Goal: Task Accomplishment & Management: Manage account settings

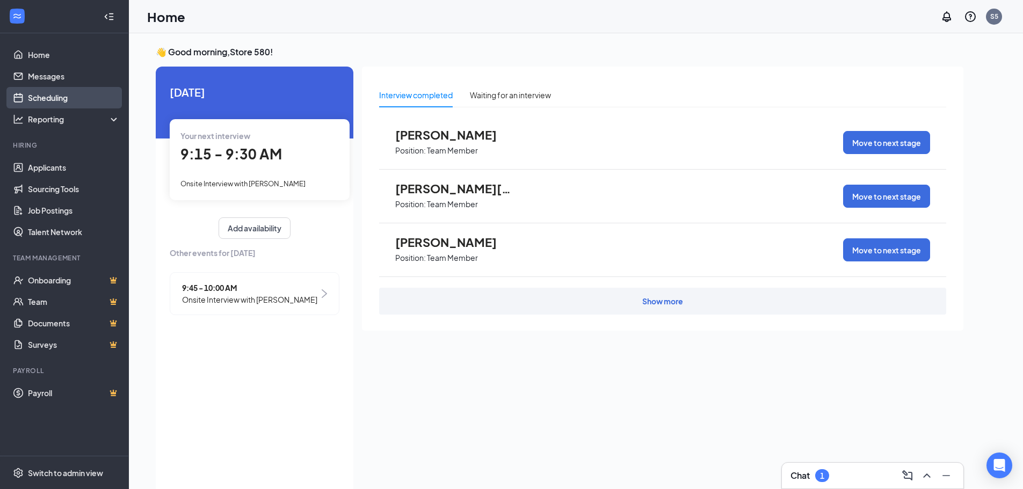
click at [68, 98] on link "Scheduling" at bounding box center [74, 97] width 92 height 21
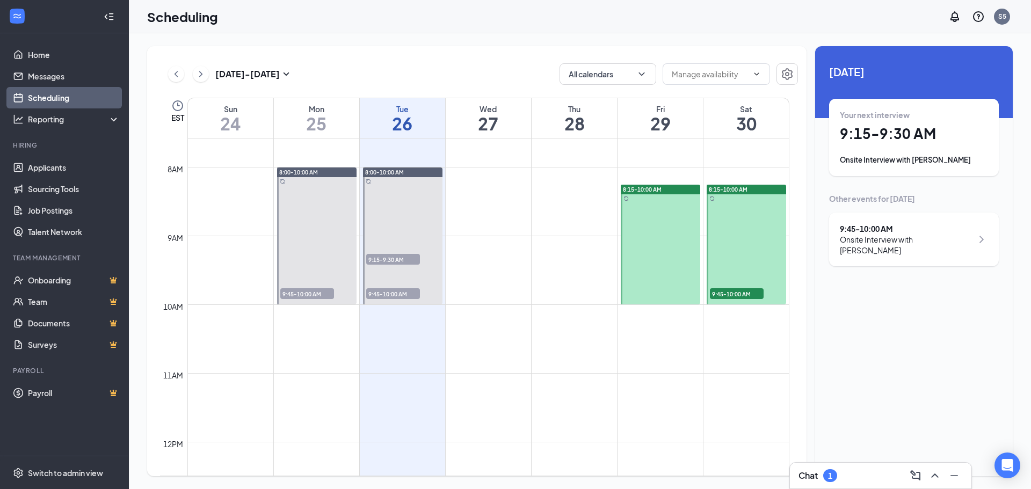
scroll to position [528, 0]
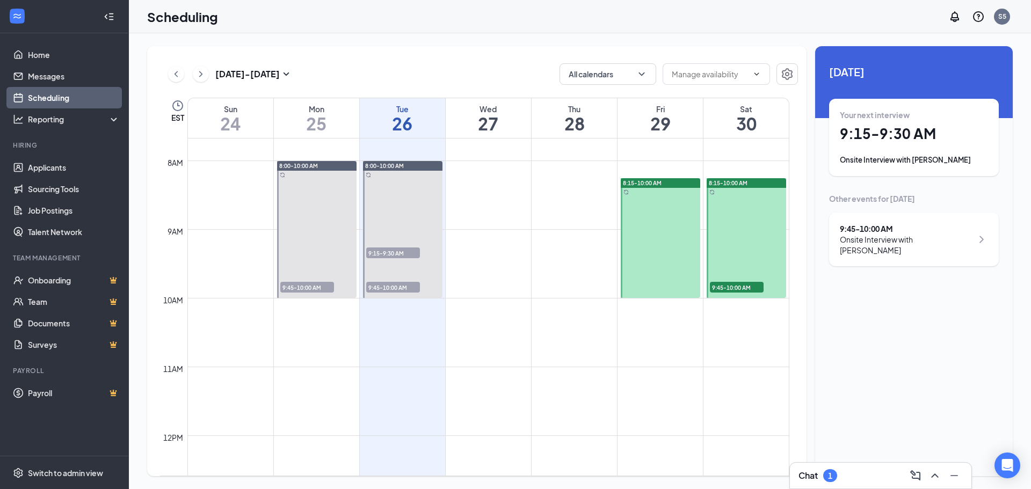
click at [900, 133] on h1 "9:15 - 9:30 AM" at bounding box center [914, 134] width 148 height 18
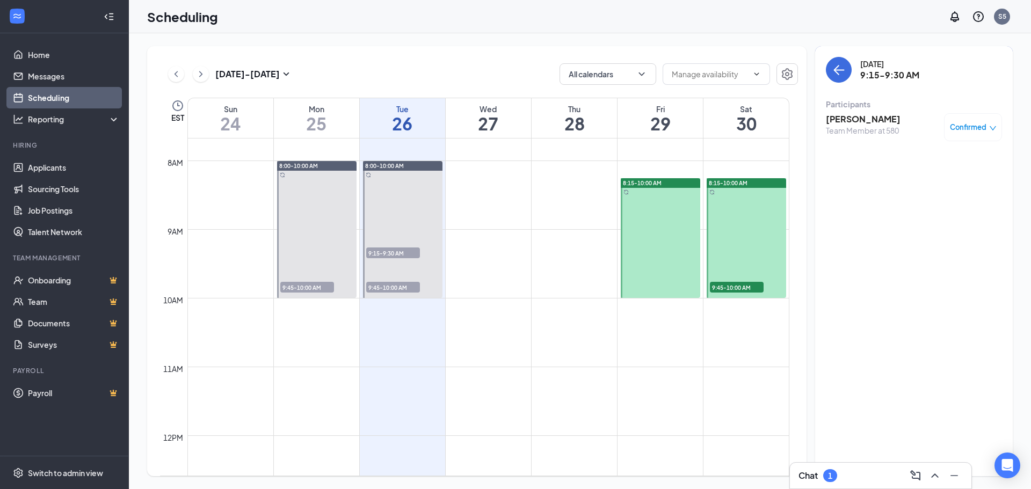
click at [969, 133] on div "Confirmed" at bounding box center [973, 127] width 58 height 28
click at [970, 129] on span "Confirmed" at bounding box center [968, 127] width 37 height 11
click at [935, 199] on span "Mark as no-show" at bounding box center [942, 199] width 60 height 12
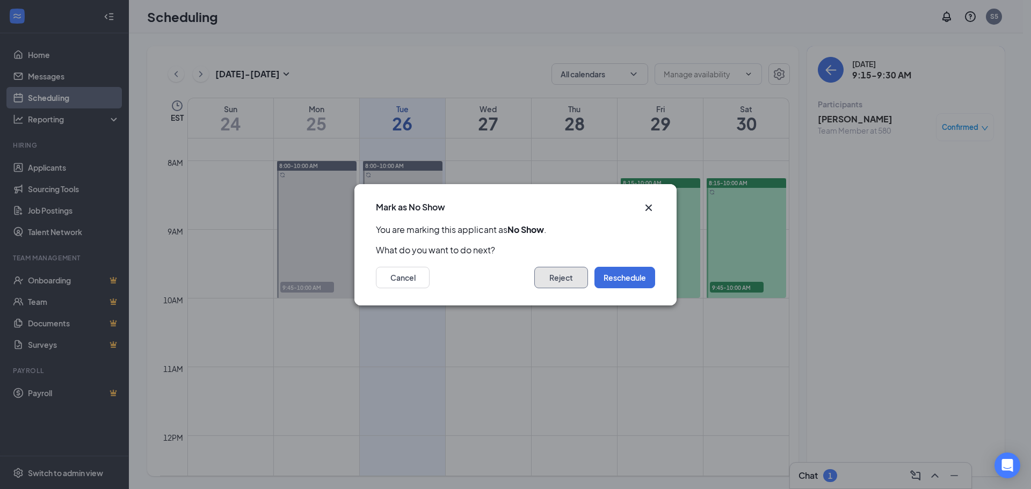
click at [568, 277] on button "Reject" at bounding box center [562, 277] width 54 height 21
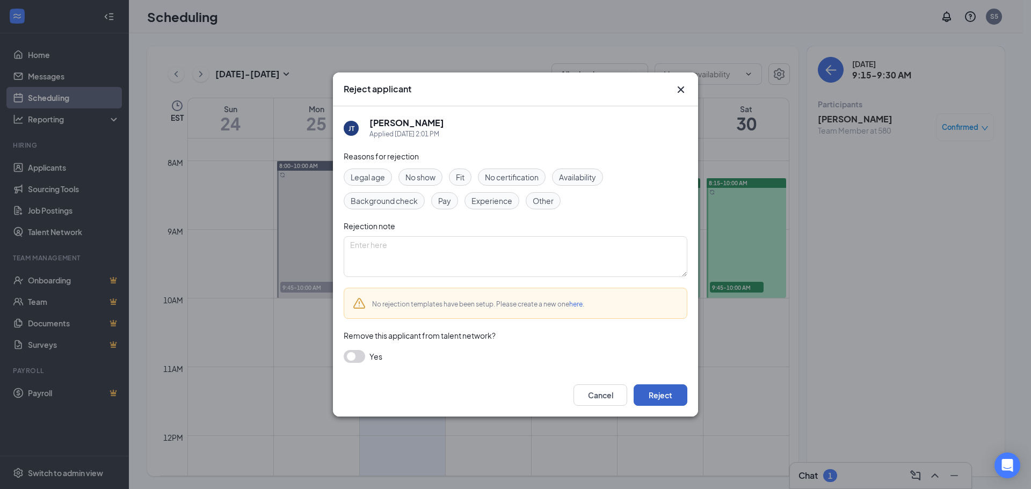
click at [668, 397] on button "Reject" at bounding box center [661, 395] width 54 height 21
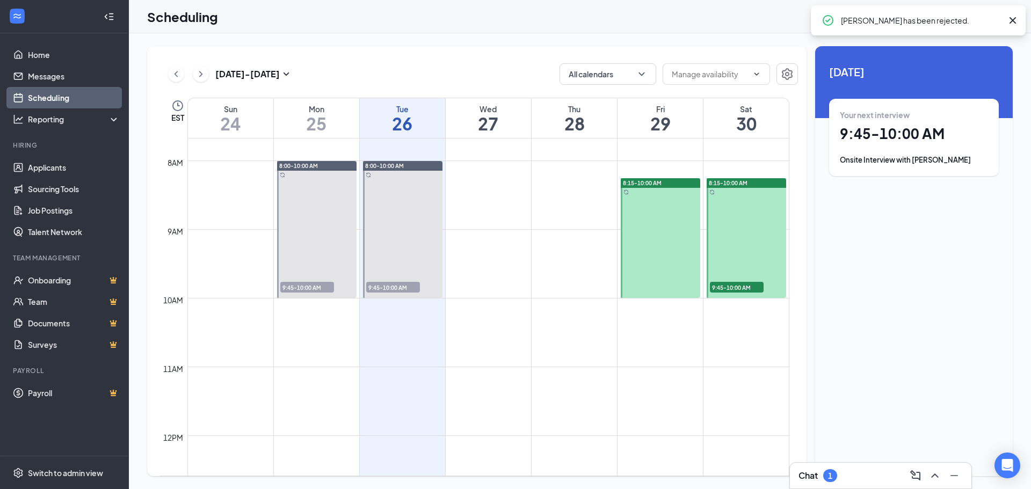
click at [915, 161] on div "Onsite Interview with [PERSON_NAME]" at bounding box center [914, 160] width 148 height 11
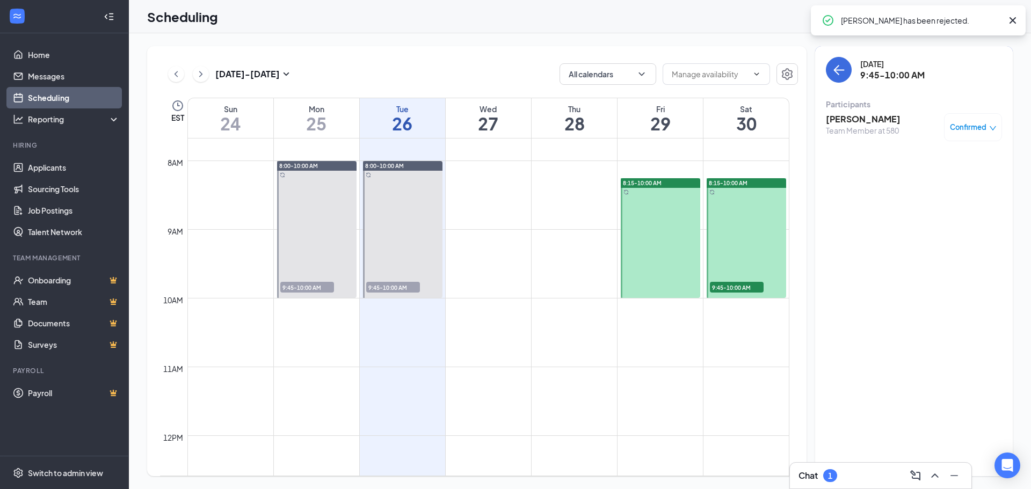
click at [971, 132] on span "Confirmed" at bounding box center [968, 127] width 37 height 11
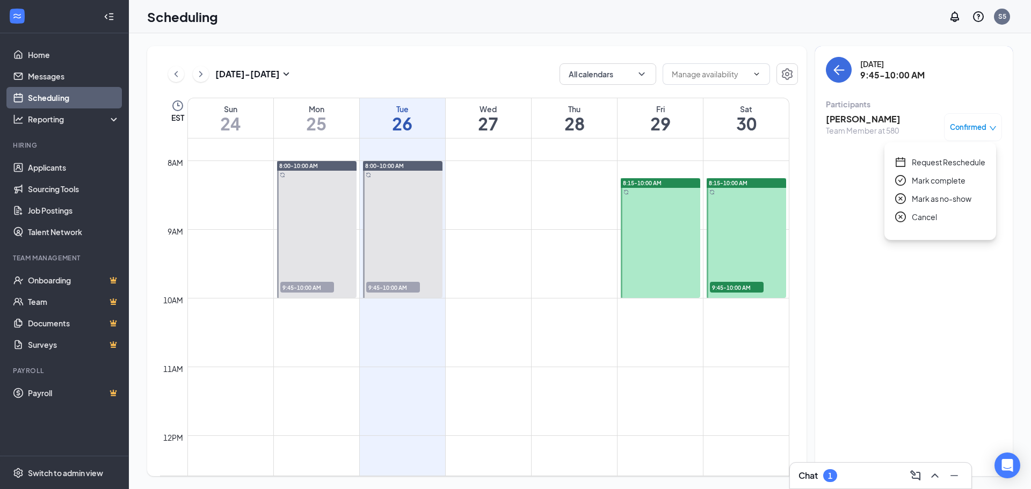
click at [946, 201] on span "Mark as no-show" at bounding box center [942, 199] width 60 height 12
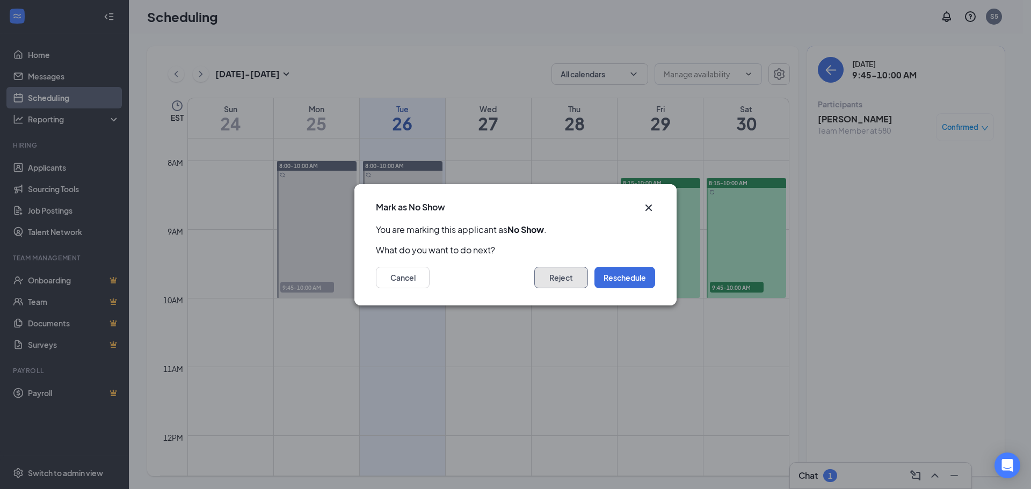
click at [549, 284] on button "Reject" at bounding box center [562, 277] width 54 height 21
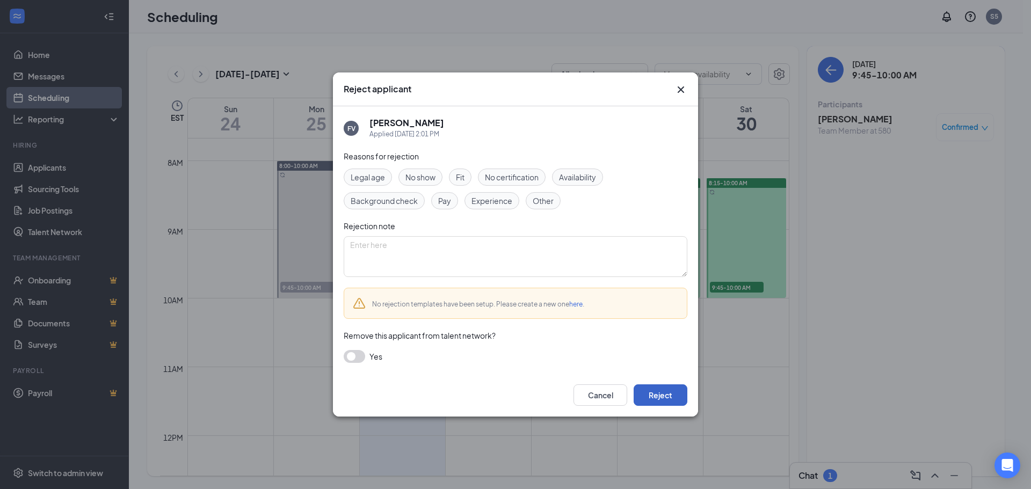
click at [653, 395] on button "Reject" at bounding box center [661, 395] width 54 height 21
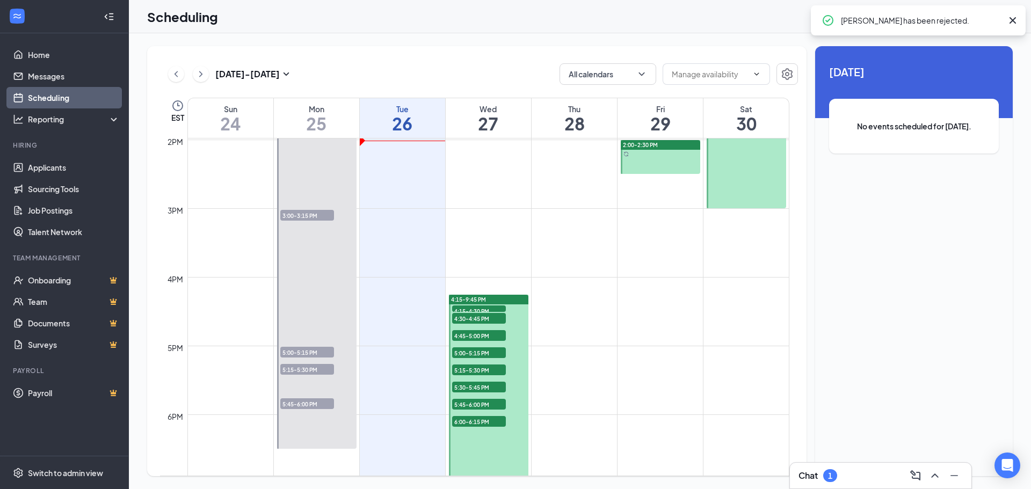
scroll to position [958, 0]
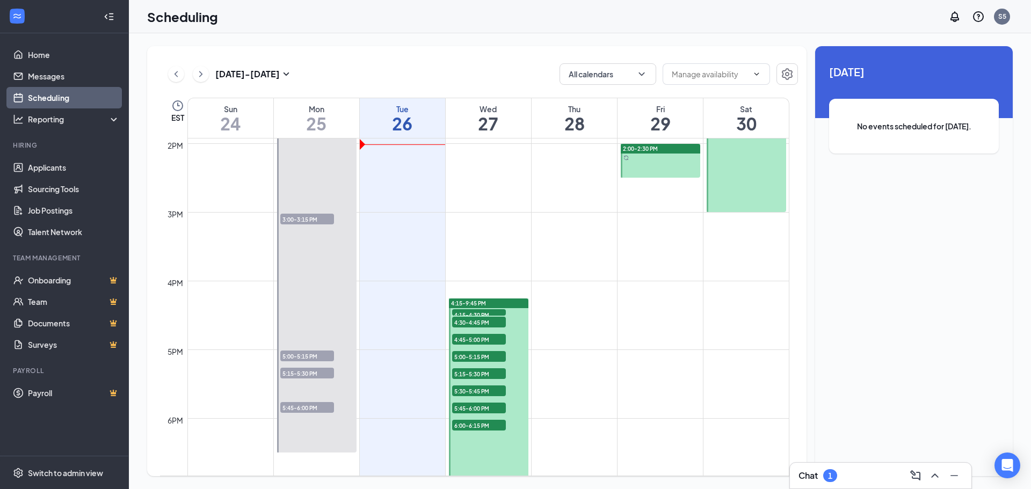
click at [475, 313] on span "4:15-4:30 PM" at bounding box center [479, 314] width 54 height 11
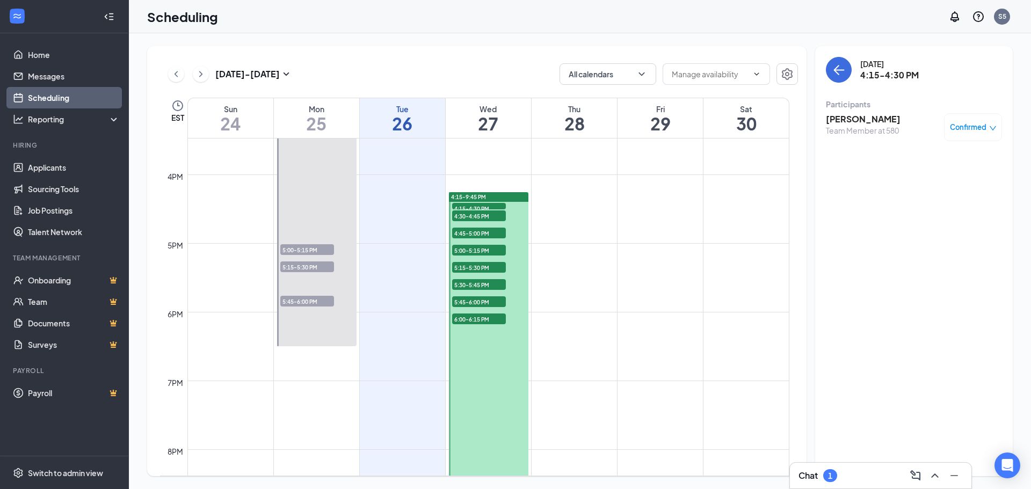
scroll to position [1012, 0]
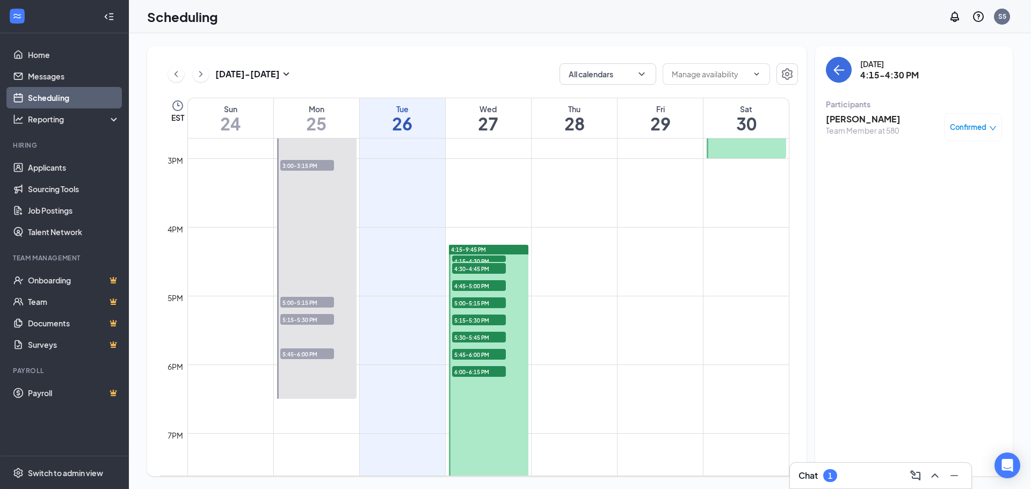
click at [475, 260] on span "4:15-4:30 PM" at bounding box center [479, 261] width 54 height 11
click at [476, 268] on span "4:30-4:45 PM" at bounding box center [479, 268] width 54 height 11
click at [473, 285] on span "4:45-5:00 PM" at bounding box center [479, 285] width 54 height 11
click at [470, 303] on span "5:00-5:15 PM" at bounding box center [479, 303] width 54 height 11
click at [470, 317] on span "5:15-5:30 PM" at bounding box center [479, 320] width 54 height 11
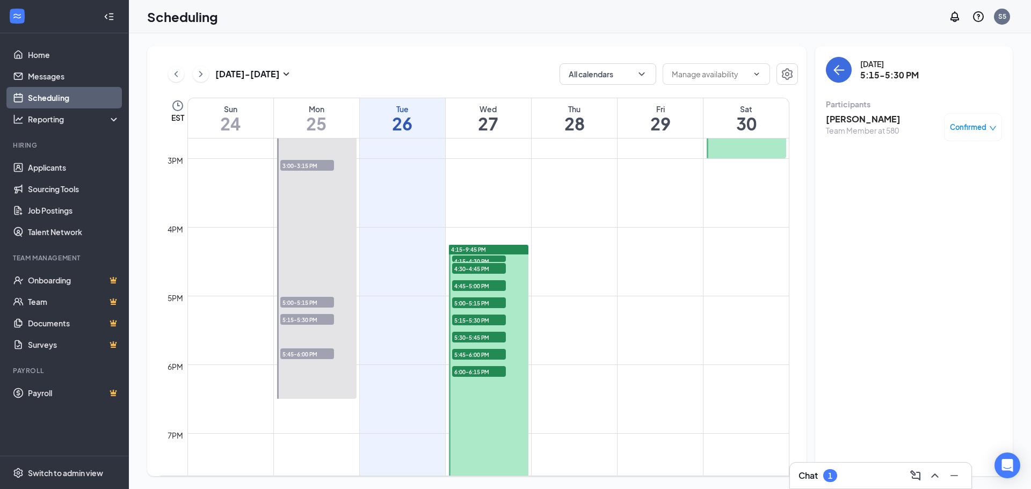
click at [471, 336] on span "5:30-5:45 PM" at bounding box center [479, 337] width 54 height 11
click at [469, 354] on span "5:45-6:00 PM" at bounding box center [479, 354] width 54 height 11
click at [468, 372] on span "6:00-6:15 PM" at bounding box center [479, 371] width 54 height 11
